Goal: Task Accomplishment & Management: Use online tool/utility

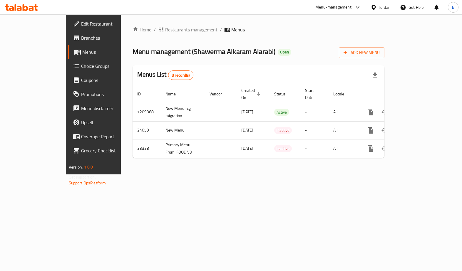
click at [81, 64] on span "Choice Groups" at bounding box center [109, 66] width 57 height 7
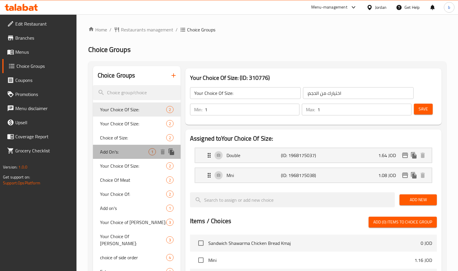
click at [137, 151] on span "Add On's:" at bounding box center [124, 151] width 48 height 7
type input "Add On's:"
type input "الاضافات :"
type input "0"
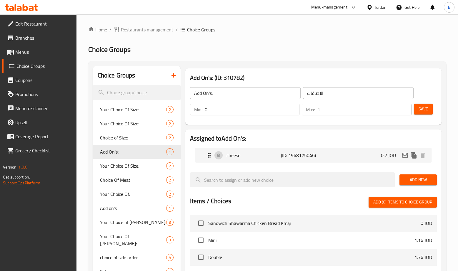
click at [360, 31] on ol "Home / Restaurants management / Choice Groups" at bounding box center [267, 29] width 358 height 7
drag, startPoint x: 111, startPoint y: 17, endPoint x: 83, endPoint y: 6, distance: 29.4
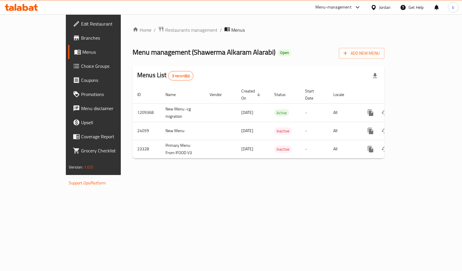
click at [83, 8] on div "Menu-management Jordan Get Help b" at bounding box center [231, 7] width 462 height 14
